Goal: Task Accomplishment & Management: Manage account settings

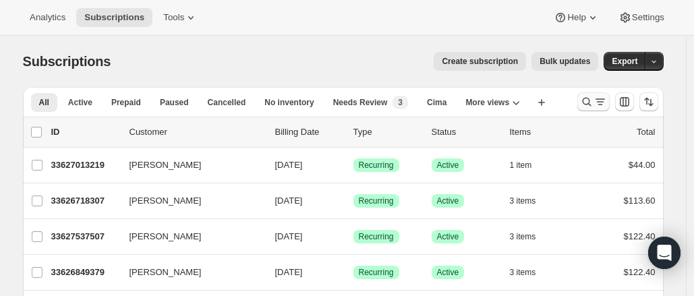
click at [607, 100] on icon "Search and filter results" at bounding box center [599, 101] width 13 height 13
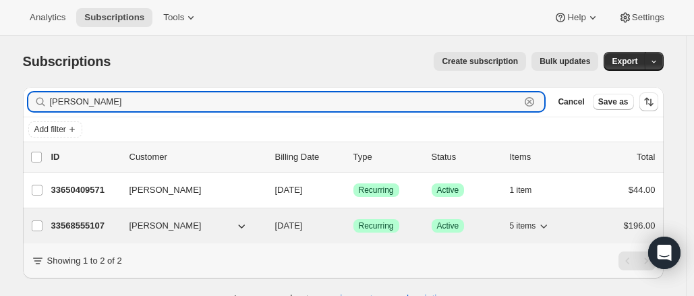
type input "jen cornell"
click at [546, 224] on icon "button" at bounding box center [542, 225] width 13 height 13
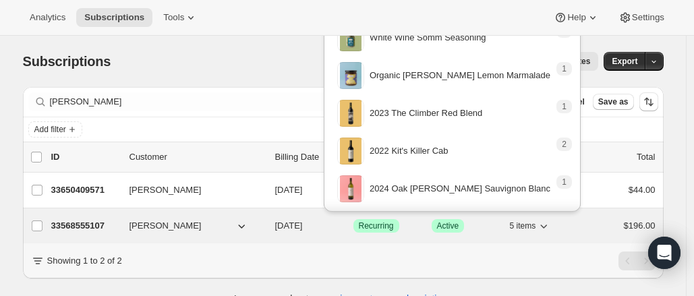
click at [546, 224] on icon "button" at bounding box center [542, 225] width 13 height 13
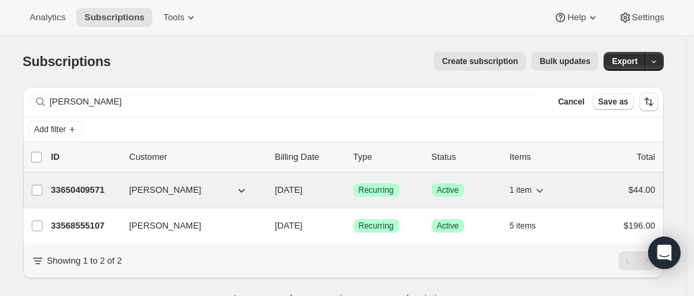
click at [541, 195] on icon "button" at bounding box center [538, 189] width 13 height 13
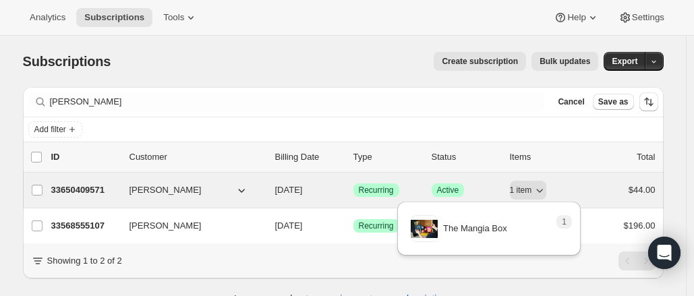
click at [98, 184] on p "33650409571" at bounding box center [84, 189] width 67 height 13
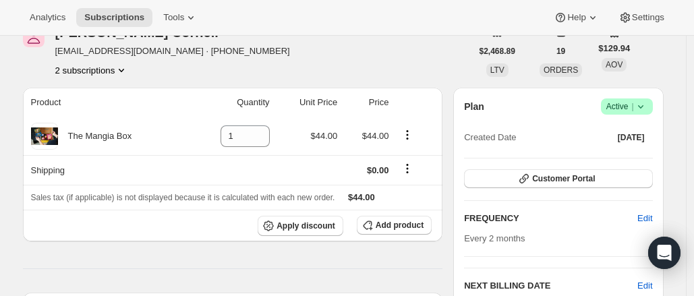
scroll to position [49, 0]
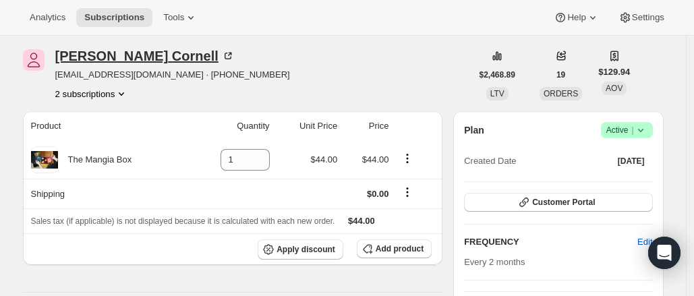
click at [221, 53] on icon at bounding box center [227, 55] width 13 height 13
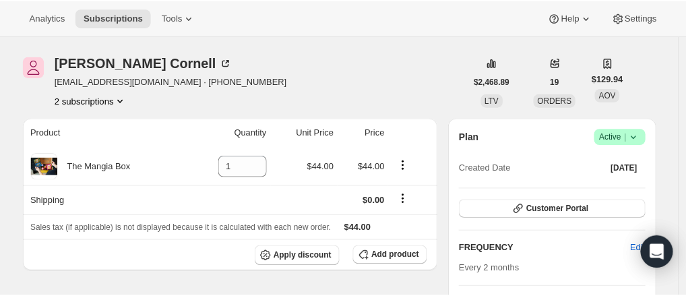
scroll to position [0, 0]
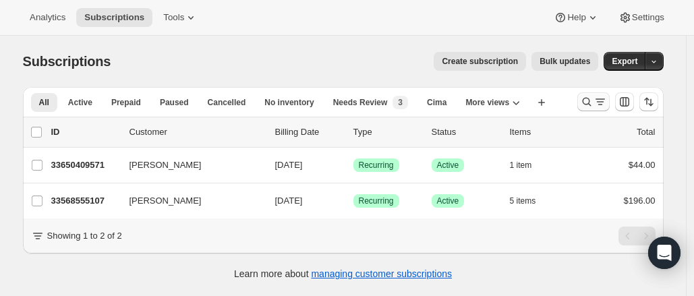
click at [586, 100] on icon "Search and filter results" at bounding box center [586, 102] width 9 height 9
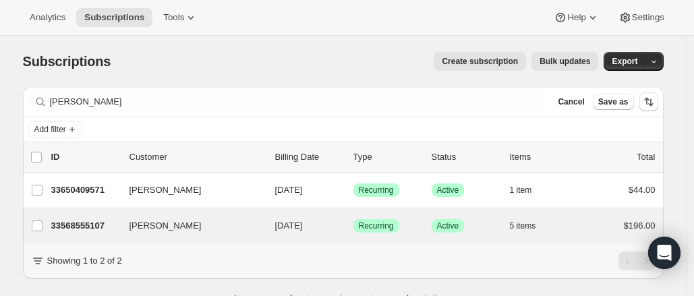
click at [86, 234] on div "Jennifer Cornell 33568555107 Jennifer Cornell 11/05/2025 Success Recurring Succ…" at bounding box center [343, 225] width 640 height 35
click at [82, 231] on div "33568555107 Jennifer Cornell 11/05/2025 Success Recurring Success Active 5 item…" at bounding box center [353, 225] width 604 height 19
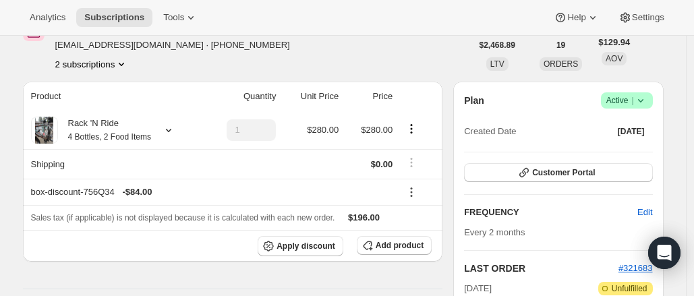
scroll to position [78, 0]
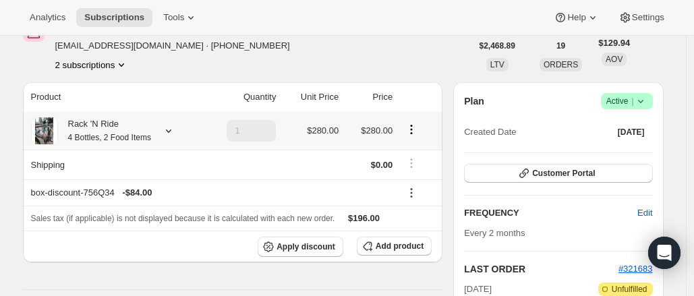
click at [173, 135] on icon at bounding box center [168, 130] width 13 height 13
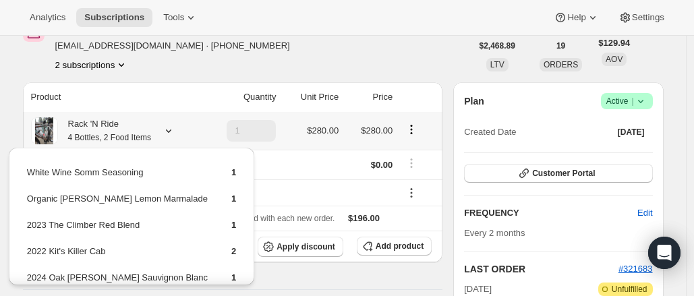
scroll to position [54, 0]
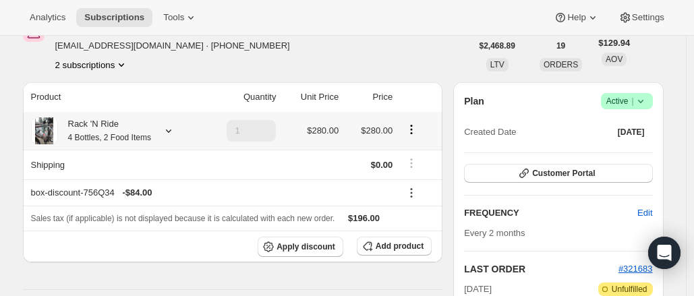
click at [171, 120] on div "Rack 'N Ride 4 Bottles, 2 Food Items" at bounding box center [115, 130] width 168 height 27
click at [171, 123] on div "Rack 'N Ride 4 Bottles, 2 Food Items" at bounding box center [115, 130] width 168 height 27
click at [168, 133] on icon at bounding box center [168, 130] width 13 height 13
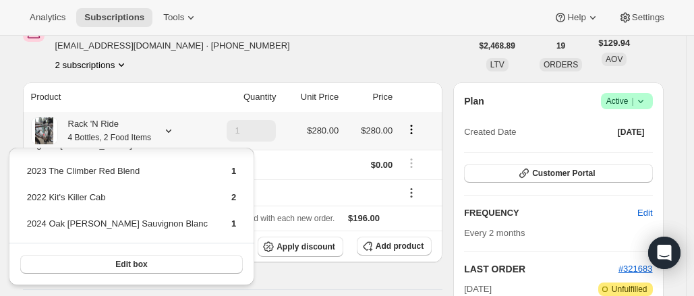
scroll to position [0, 0]
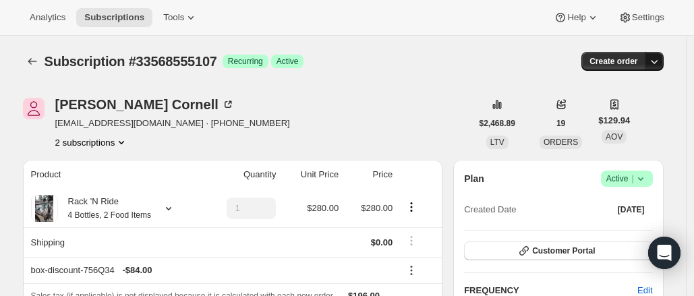
click at [659, 60] on icon "button" at bounding box center [653, 61] width 13 height 13
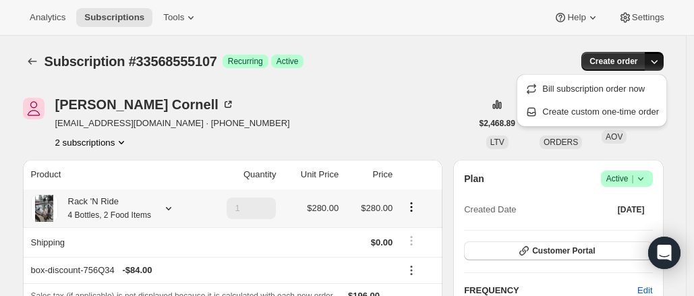
click at [170, 209] on icon at bounding box center [168, 208] width 5 height 3
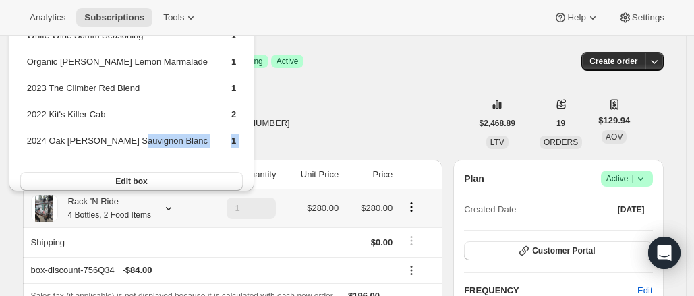
scroll to position [11, 0]
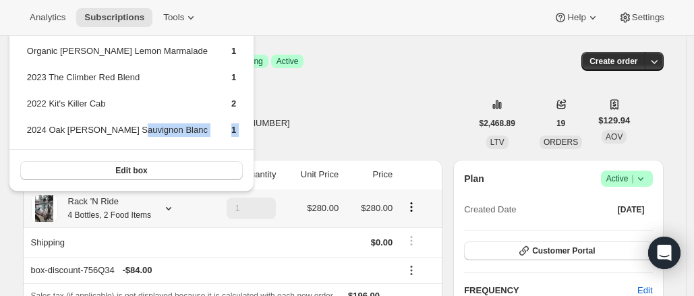
drag, startPoint x: 129, startPoint y: 142, endPoint x: 142, endPoint y: 180, distance: 40.1
click at [142, 180] on div "White Wine Somm Seasoning 1 Organic Meyer Lemon Marmalade 1 2023 The Climber Re…" at bounding box center [131, 95] width 245 height 191
click at [135, 162] on button "Edit box" at bounding box center [131, 170] width 222 height 19
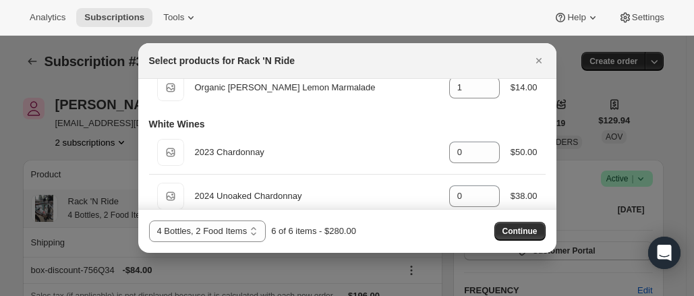
scroll to position [0, 0]
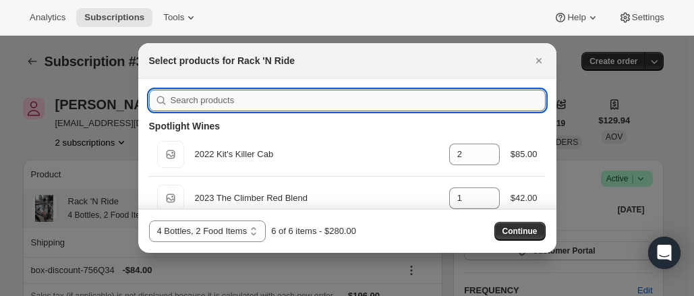
click at [284, 98] on input ":r4s:" at bounding box center [358, 101] width 375 height 22
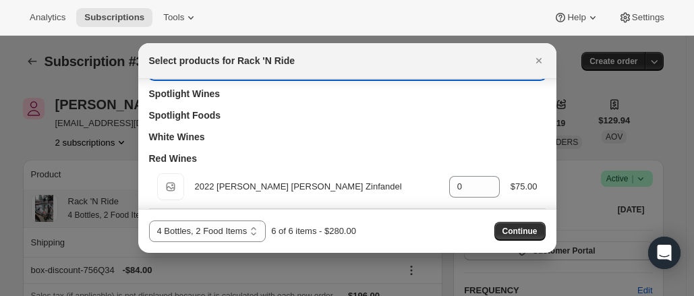
scroll to position [85, 0]
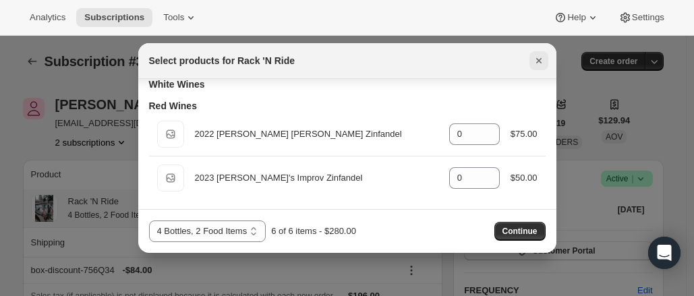
type input "zinfandel"
click at [538, 52] on button "Close" at bounding box center [538, 60] width 19 height 19
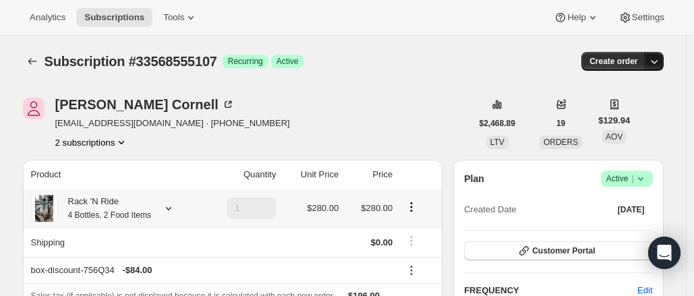
click at [655, 63] on icon "button" at bounding box center [653, 61] width 13 height 13
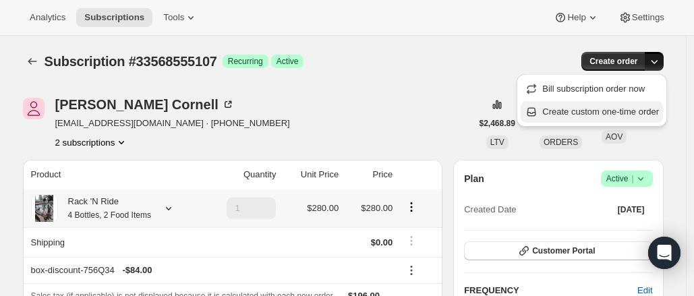
click at [578, 117] on span "Create custom one-time order" at bounding box center [600, 111] width 117 height 10
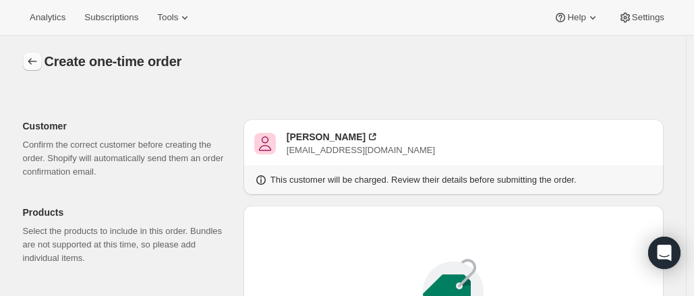
click at [39, 63] on icon "button" at bounding box center [32, 61] width 13 height 13
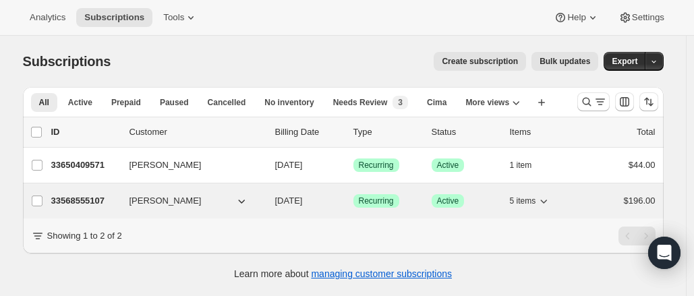
click at [81, 204] on p "33568555107" at bounding box center [84, 200] width 67 height 13
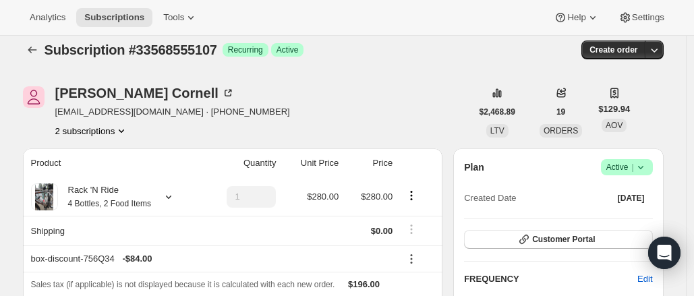
scroll to position [13, 0]
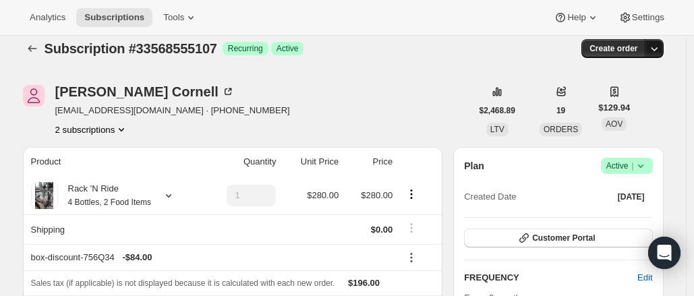
click at [660, 51] on icon "button" at bounding box center [653, 48] width 13 height 13
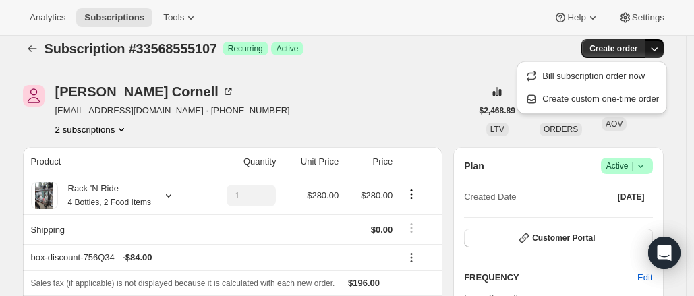
click at [660, 51] on icon "button" at bounding box center [653, 48] width 13 height 13
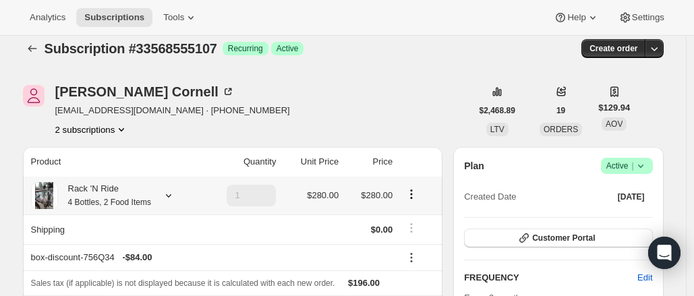
click at [173, 192] on icon at bounding box center [168, 195] width 13 height 13
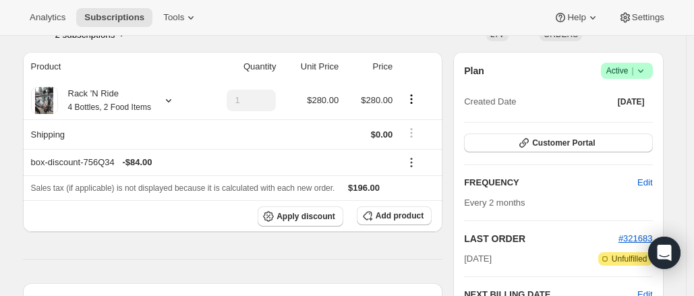
scroll to position [0, 0]
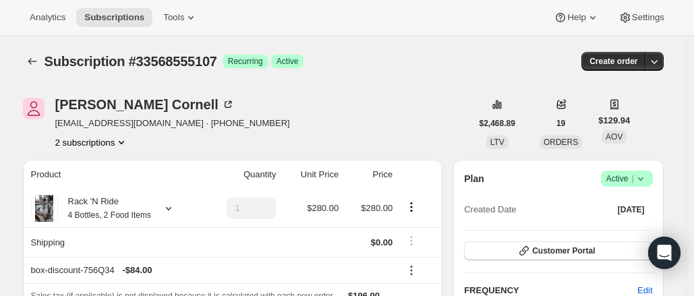
click at [205, 64] on span "Subscription #33568555107" at bounding box center [130, 61] width 173 height 15
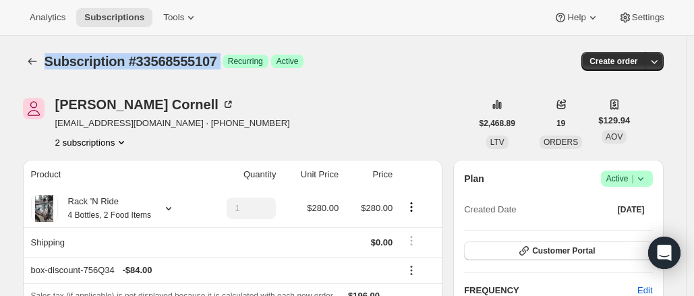
click at [205, 64] on span "Subscription #33568555107" at bounding box center [130, 61] width 173 height 15
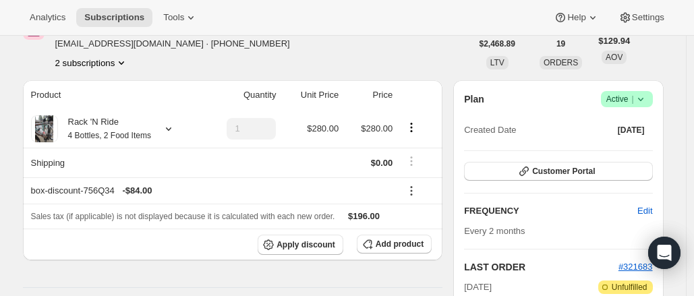
scroll to position [79, 0]
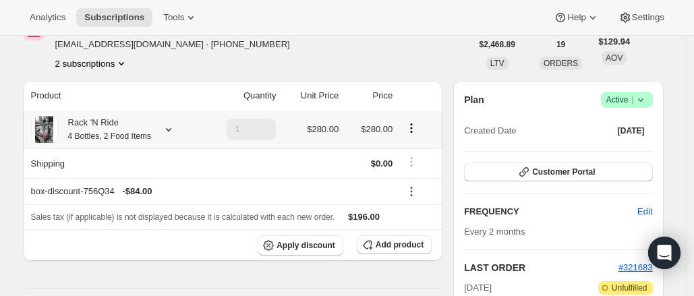
click at [173, 131] on icon at bounding box center [168, 129] width 13 height 13
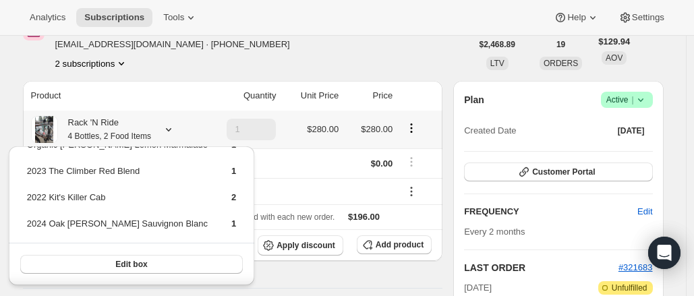
scroll to position [0, 0]
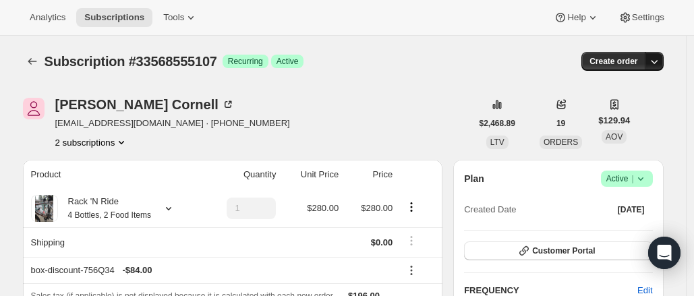
click at [663, 63] on button "button" at bounding box center [653, 61] width 19 height 19
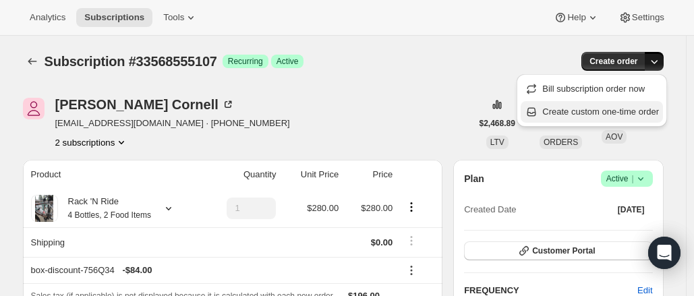
click at [625, 109] on span "Create custom one-time order" at bounding box center [600, 111] width 117 height 10
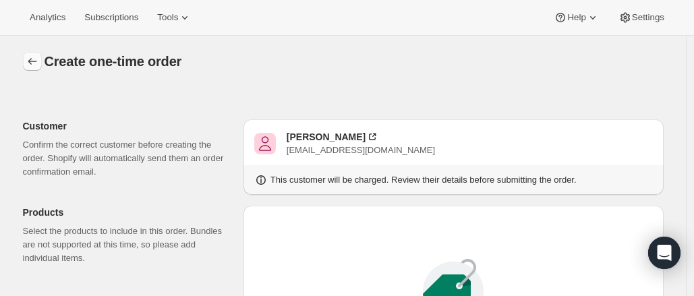
click at [36, 65] on icon "button" at bounding box center [32, 61] width 13 height 13
click at [38, 65] on icon "button" at bounding box center [32, 61] width 13 height 13
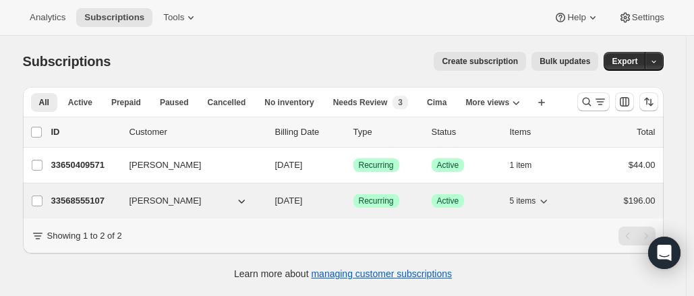
click at [88, 202] on p "33568555107" at bounding box center [84, 200] width 67 height 13
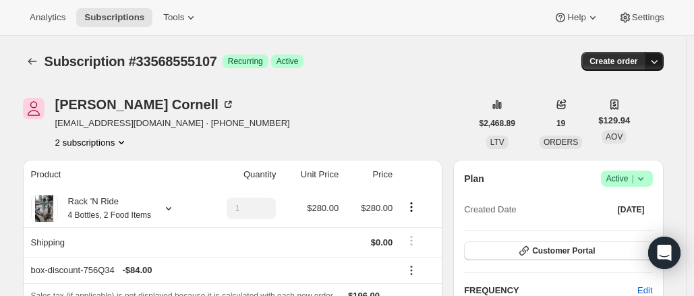
click at [659, 62] on icon "button" at bounding box center [653, 61] width 13 height 13
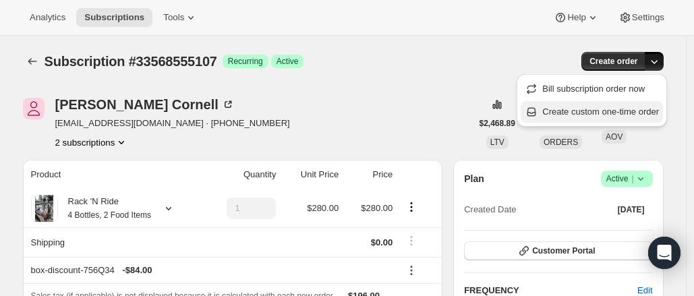
click at [627, 106] on span "Create custom one-time order" at bounding box center [600, 111] width 117 height 10
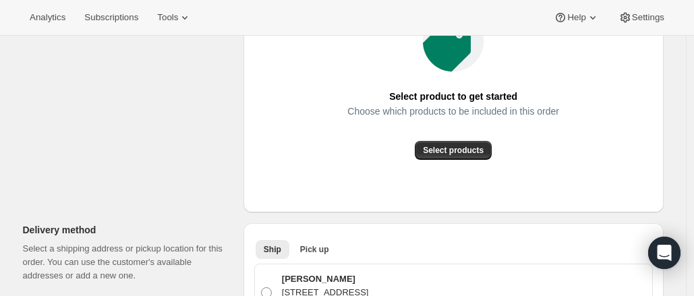
scroll to position [254, 0]
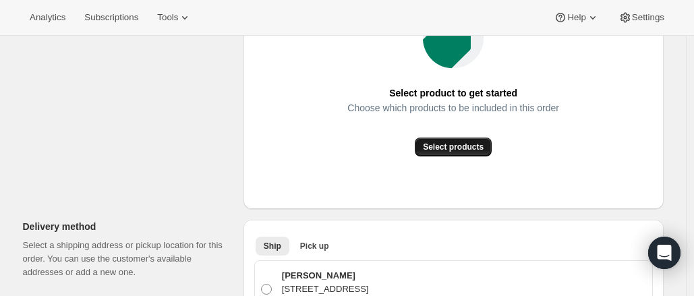
click at [477, 150] on span "Select products" at bounding box center [453, 147] width 61 height 11
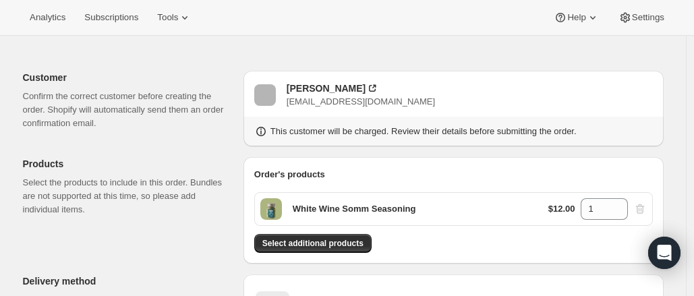
scroll to position [36, 0]
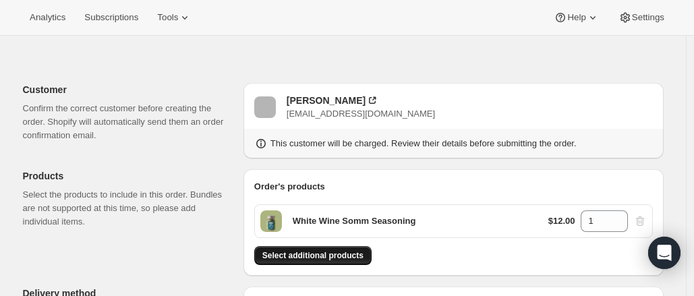
click at [338, 252] on span "Select additional products" at bounding box center [312, 255] width 101 height 11
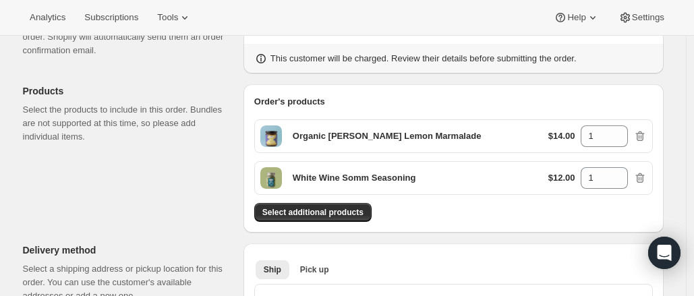
scroll to position [120, 0]
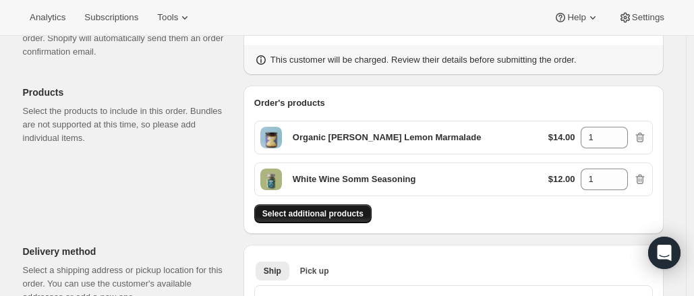
click at [319, 210] on span "Select additional products" at bounding box center [312, 213] width 101 height 11
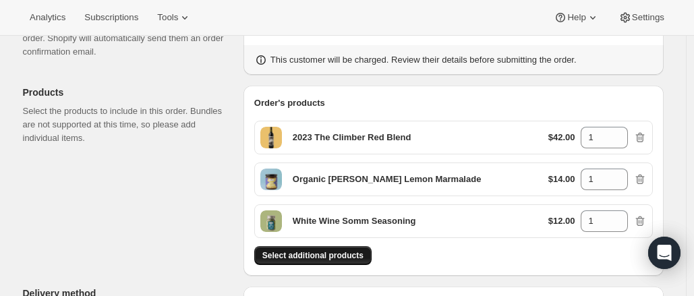
click at [335, 255] on span "Select additional products" at bounding box center [312, 255] width 101 height 11
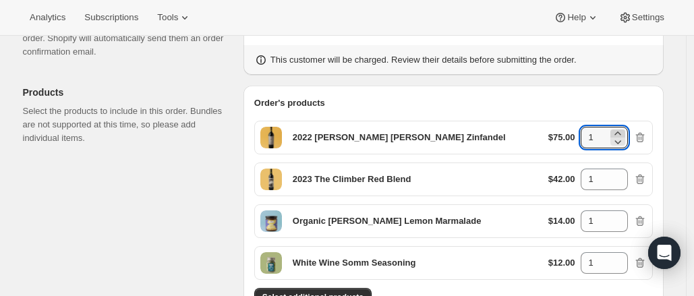
click at [619, 132] on icon at bounding box center [617, 133] width 13 height 13
type input "2"
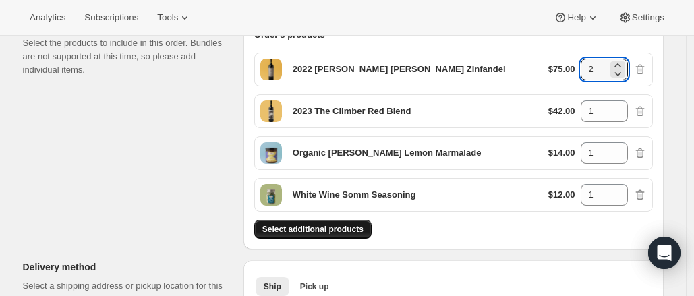
click at [348, 226] on span "Select additional products" at bounding box center [312, 229] width 101 height 11
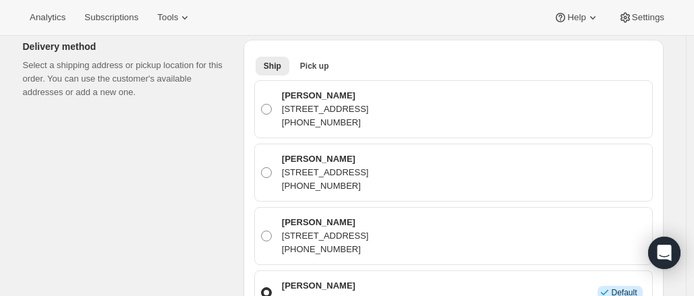
scroll to position [450, 0]
click at [319, 65] on span "Pick up" at bounding box center [314, 66] width 29 height 11
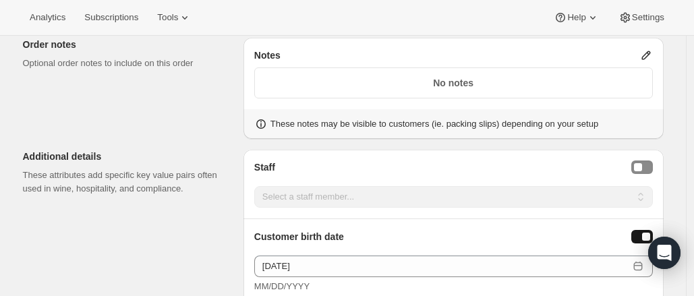
scroll to position [706, 0]
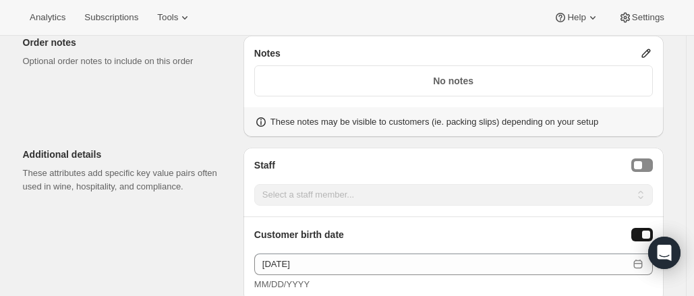
click at [439, 84] on div "No notes" at bounding box center [453, 80] width 398 height 31
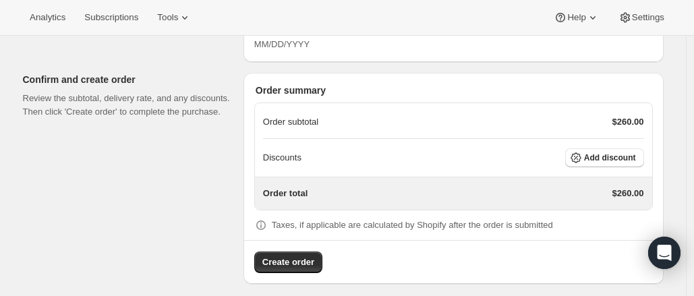
scroll to position [947, 0]
click at [623, 138] on div "Discounts Add discount" at bounding box center [453, 157] width 381 height 38
click at [618, 148] on button "Add discount" at bounding box center [604, 157] width 79 height 19
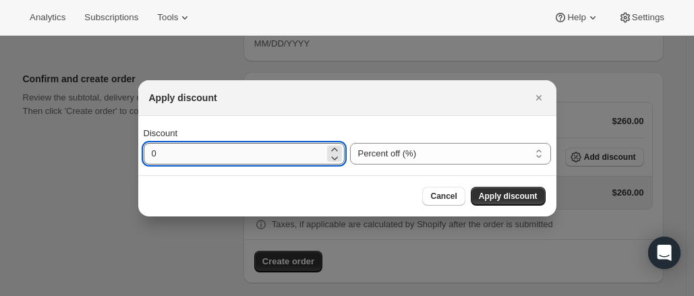
click at [271, 158] on input "0" at bounding box center [234, 154] width 181 height 22
type input "30"
click at [543, 196] on button "Apply discount" at bounding box center [507, 196] width 75 height 19
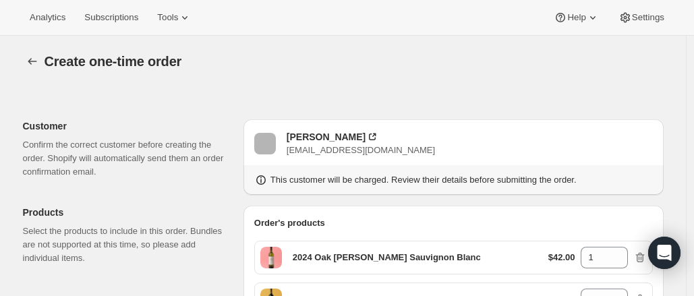
scroll to position [943, 0]
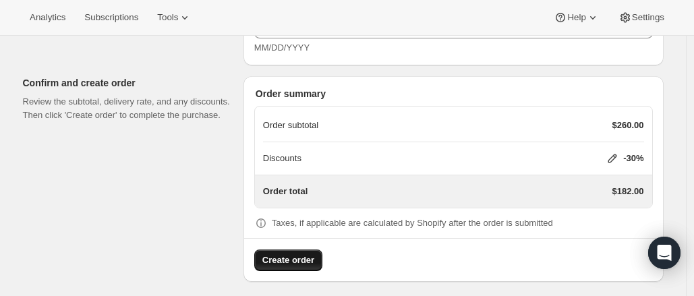
click at [315, 257] on button "Create order" at bounding box center [288, 260] width 68 height 22
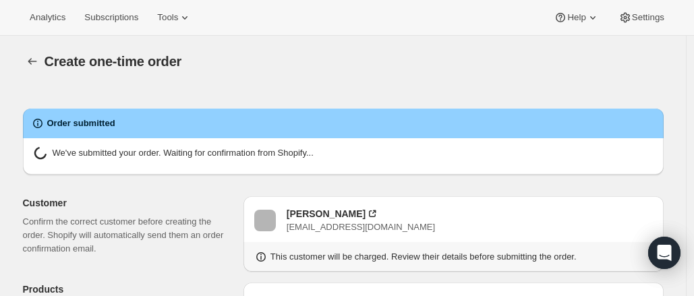
radio input "true"
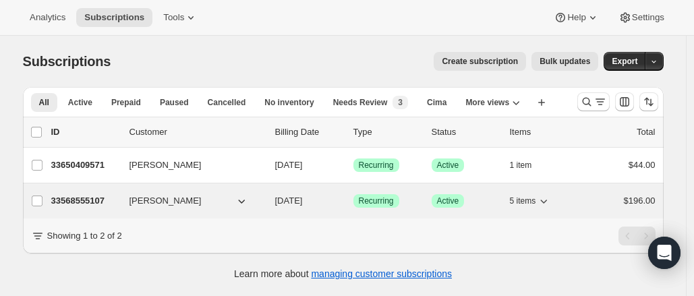
click at [83, 201] on p "33568555107" at bounding box center [84, 200] width 67 height 13
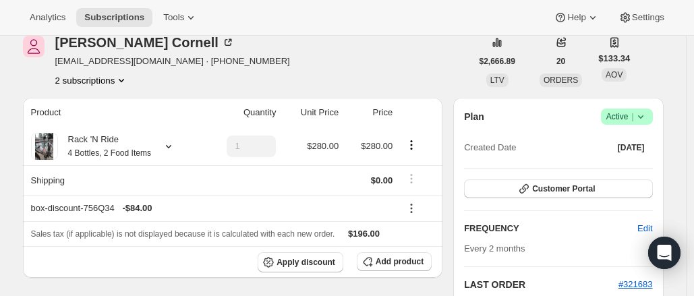
scroll to position [63, 0]
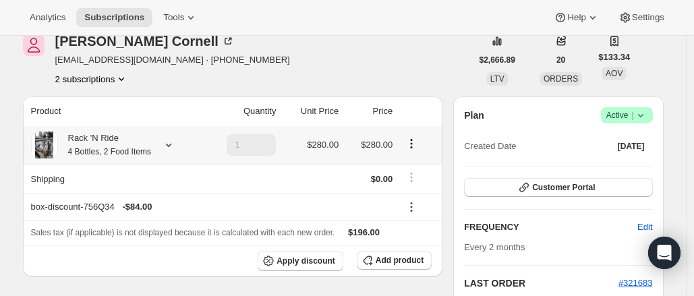
click at [415, 139] on icon "Product actions" at bounding box center [410, 143] width 13 height 13
click at [442, 115] on th at bounding box center [419, 111] width 46 height 30
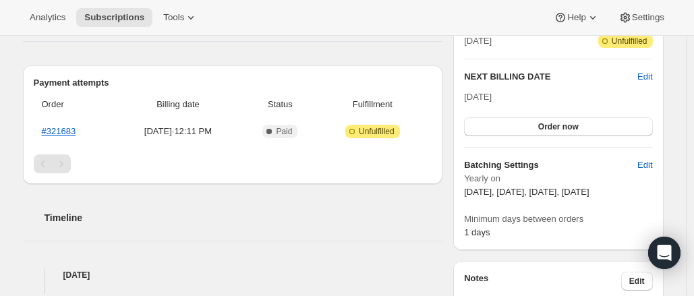
scroll to position [328, 0]
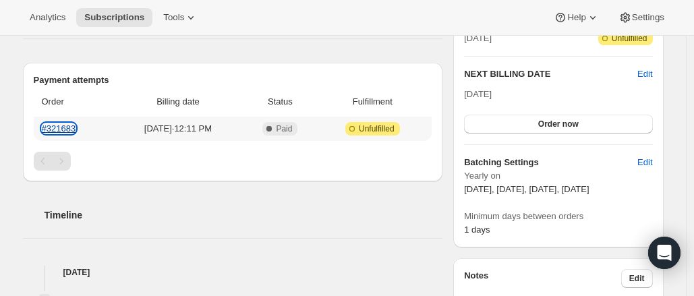
click at [53, 126] on link "#321683" at bounding box center [59, 128] width 34 height 10
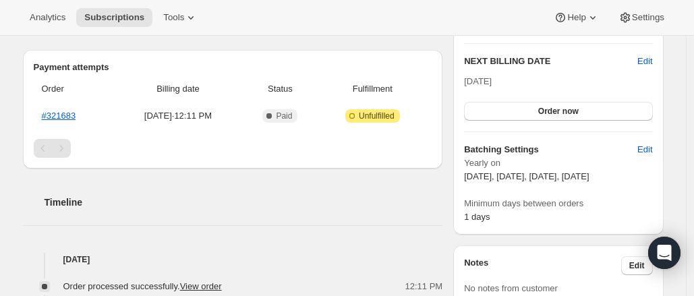
scroll to position [340, 0]
click at [60, 111] on link "#321683" at bounding box center [59, 116] width 34 height 10
